Goal: Information Seeking & Learning: Find specific fact

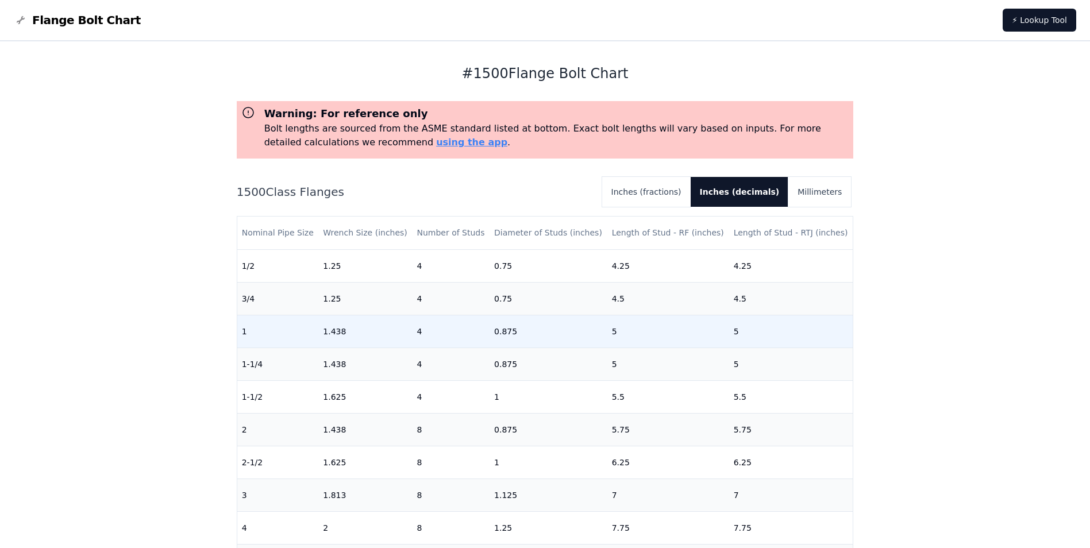
click at [242, 334] on td "1" at bounding box center [278, 331] width 82 height 33
click at [530, 330] on td "0.875" at bounding box center [548, 331] width 118 height 33
click at [590, 337] on td "0.875" at bounding box center [548, 331] width 118 height 33
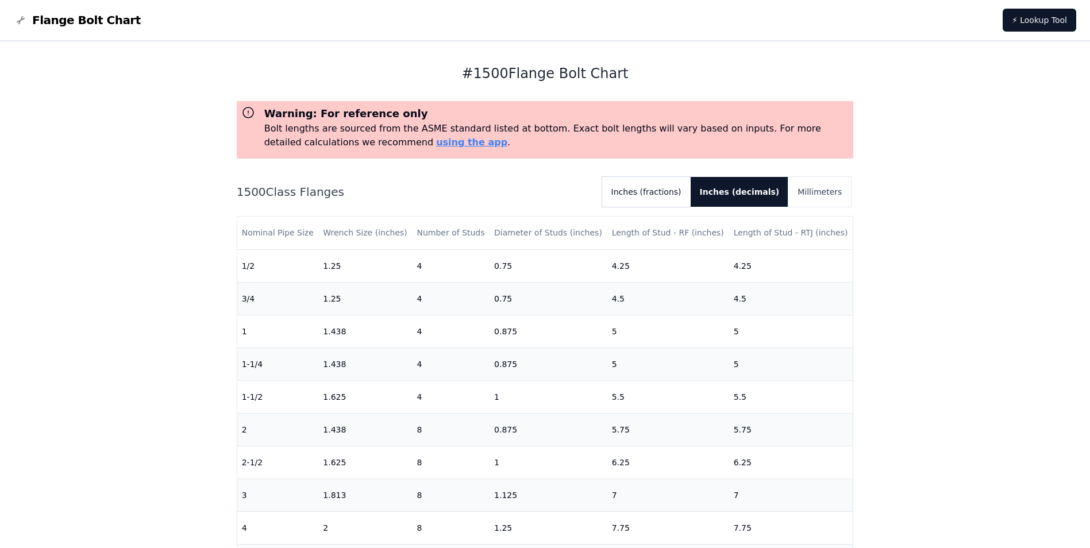
click at [674, 195] on button "Inches (fractions)" at bounding box center [646, 192] width 88 height 30
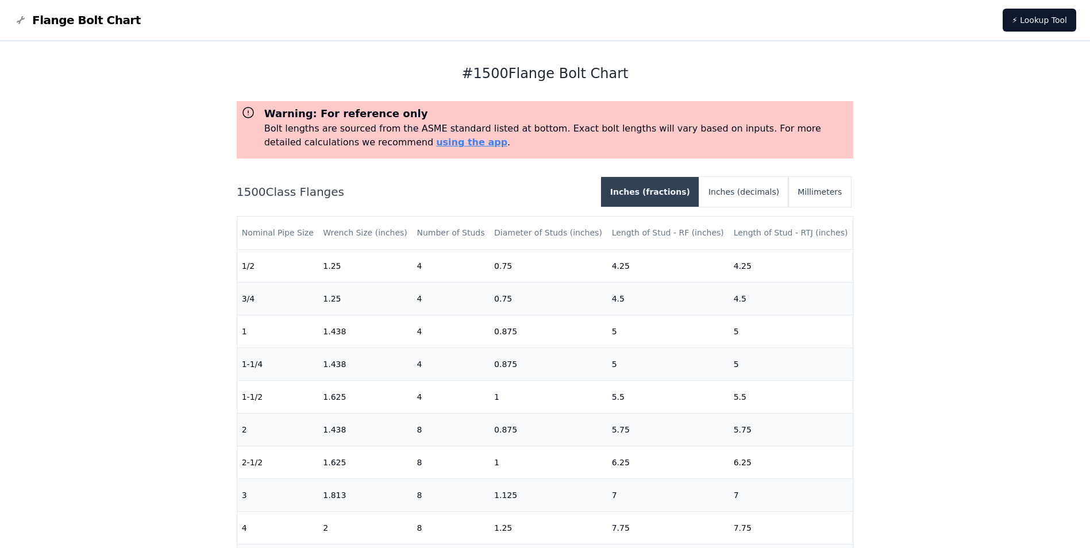
click at [674, 195] on button "Inches (fractions)" at bounding box center [650, 192] width 98 height 30
click at [429, 43] on div "# 1500 Flange Bolt Chart Warning: For reference only Bolt lengths are sourced f…" at bounding box center [545, 328] width 617 height 574
